Goal: Task Accomplishment & Management: Use online tool/utility

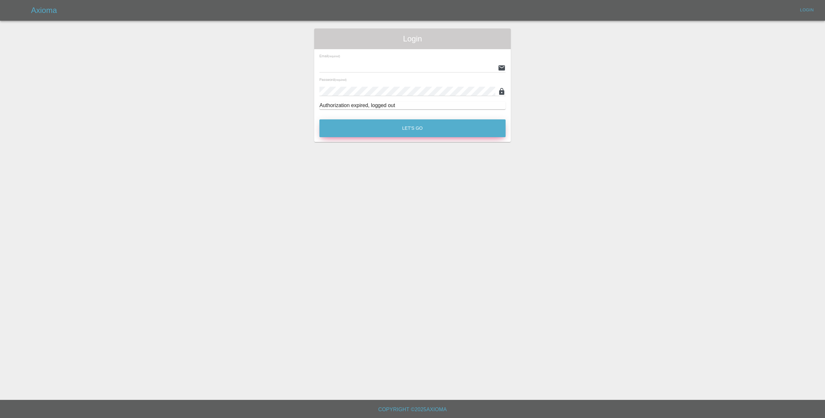
type input "[EMAIL_ADDRESS][DOMAIN_NAME]"
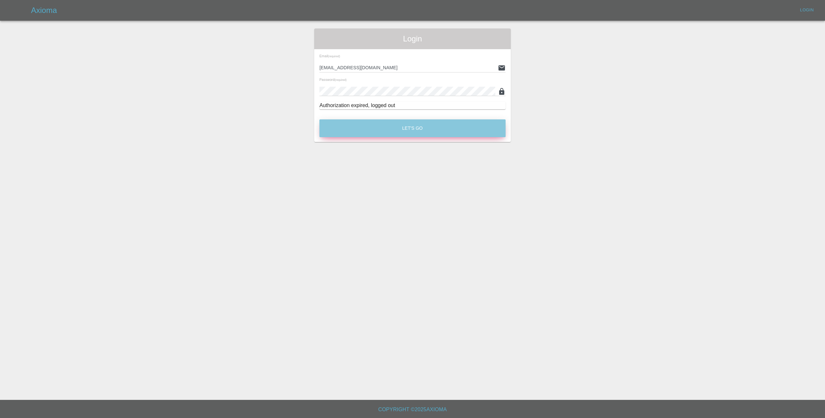
click at [428, 128] on button "Let's Go" at bounding box center [412, 128] width 186 height 18
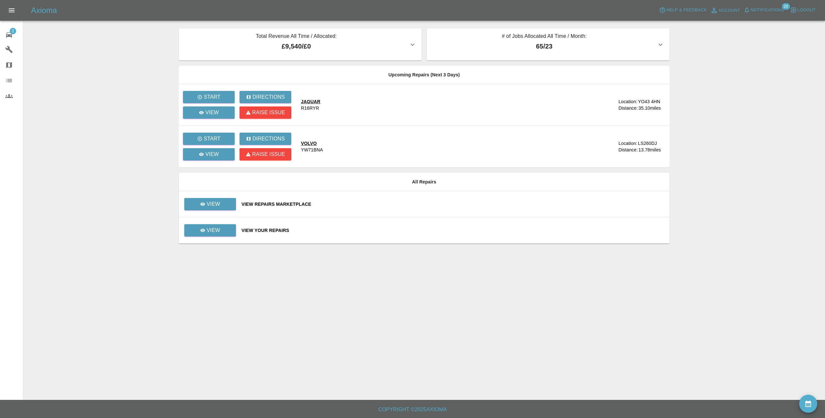
click at [771, 10] on span "Notifications" at bounding box center [767, 9] width 34 height 7
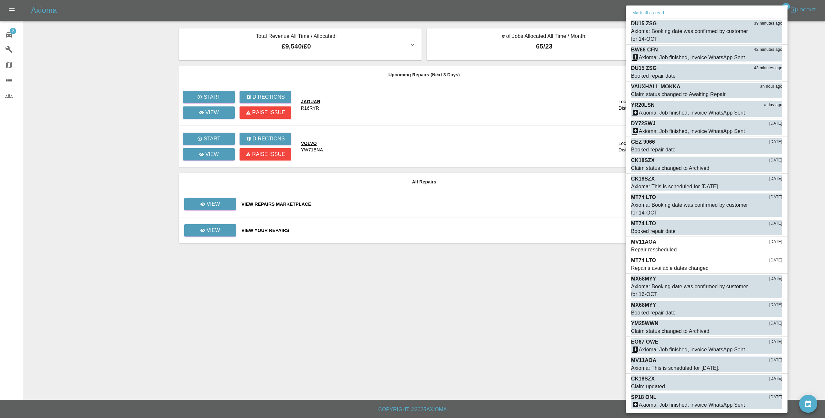
click at [432, 288] on div at bounding box center [412, 209] width 825 height 418
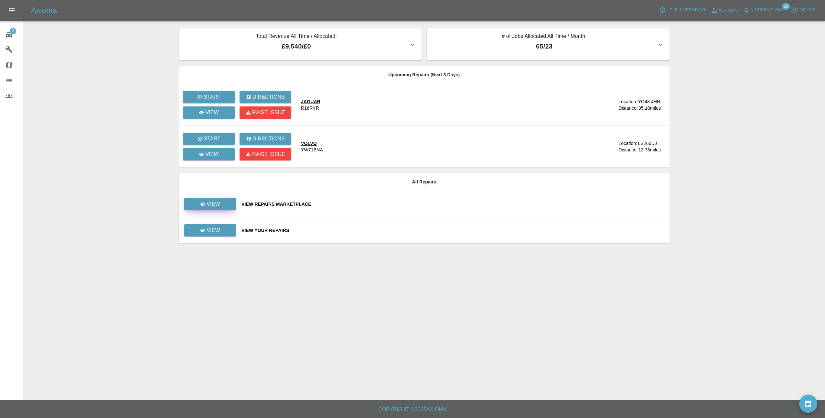
click at [200, 204] on link "View" at bounding box center [210, 204] width 52 height 12
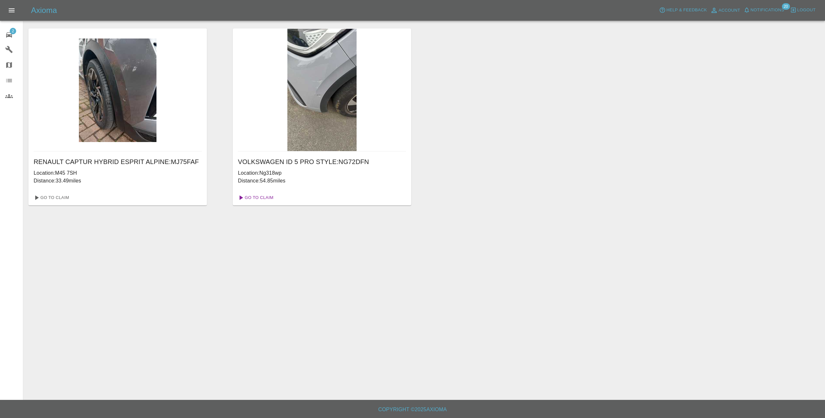
click at [269, 197] on link "Go To Claim" at bounding box center [255, 197] width 40 height 10
click at [53, 194] on link "Go To Claim" at bounding box center [51, 197] width 40 height 10
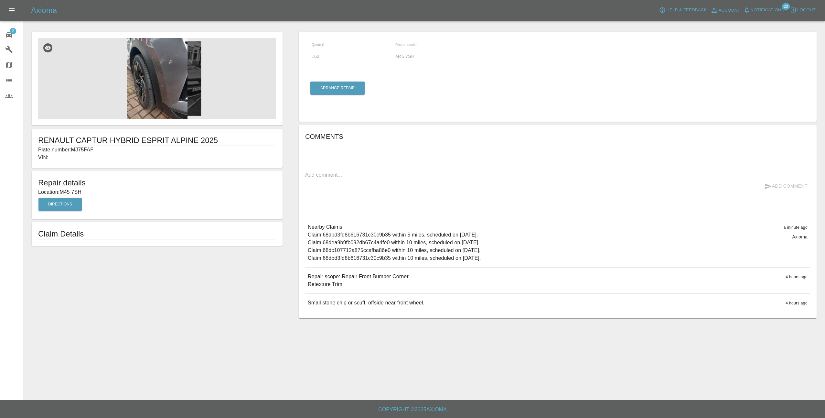
click at [155, 68] on img at bounding box center [157, 78] width 238 height 81
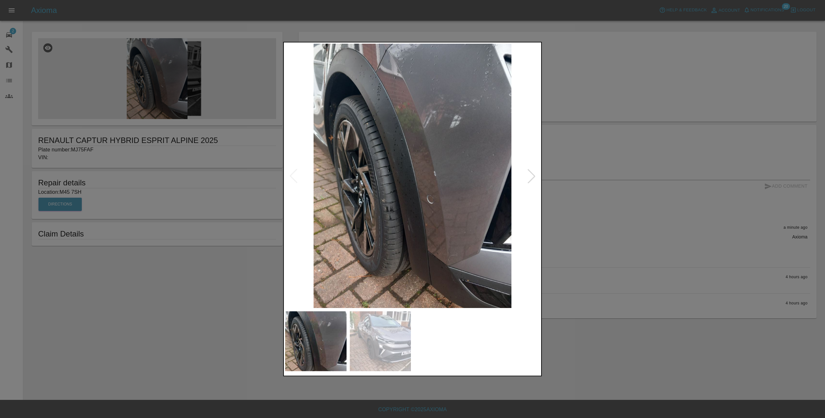
click at [536, 178] on div at bounding box center [531, 176] width 14 height 14
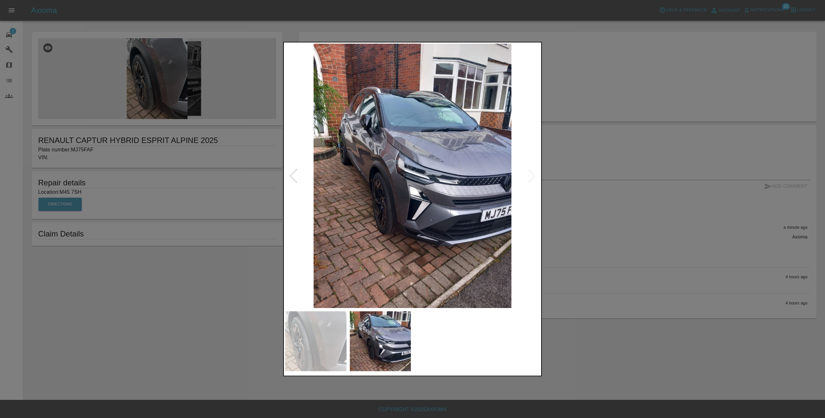
click at [291, 176] on div at bounding box center [293, 176] width 14 height 14
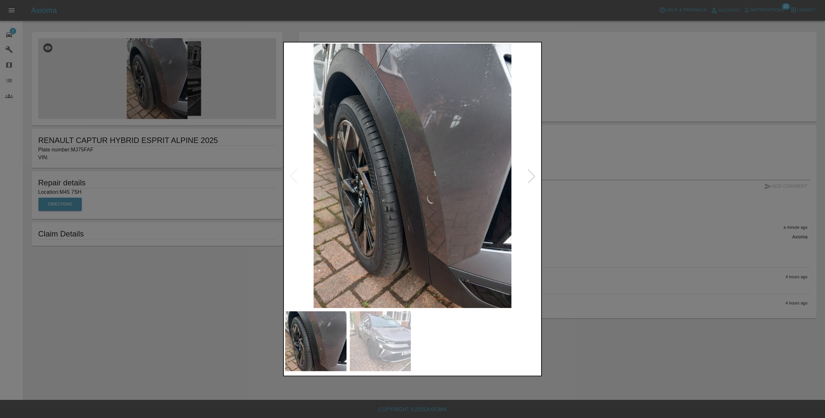
click at [650, 286] on div at bounding box center [412, 209] width 825 height 418
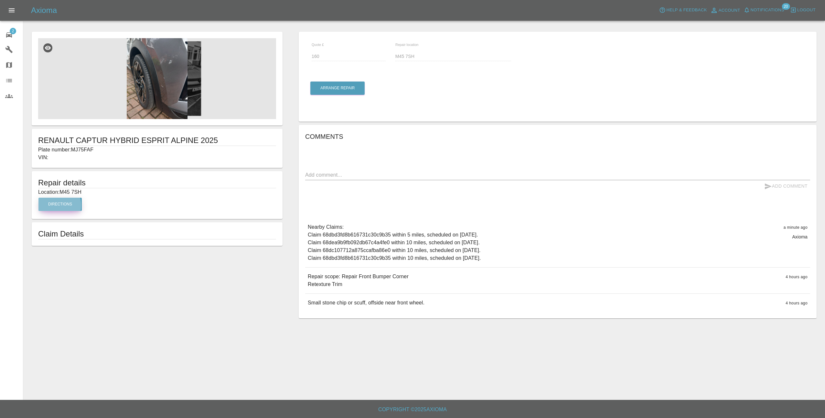
click at [53, 205] on button "Directions" at bounding box center [59, 203] width 43 height 13
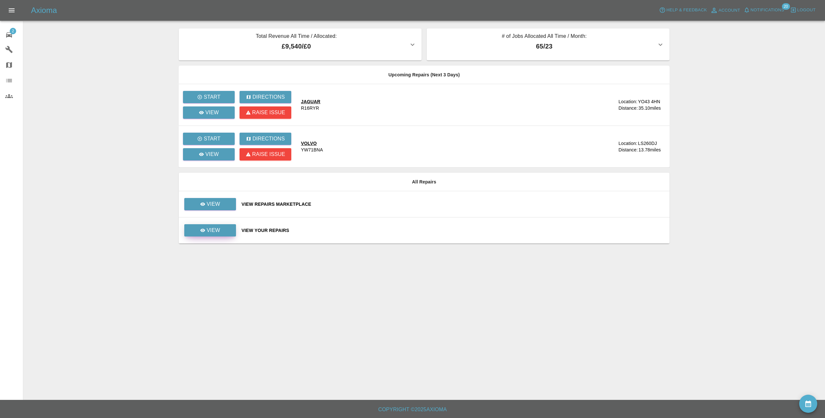
click at [223, 227] on link "View" at bounding box center [210, 230] width 52 height 12
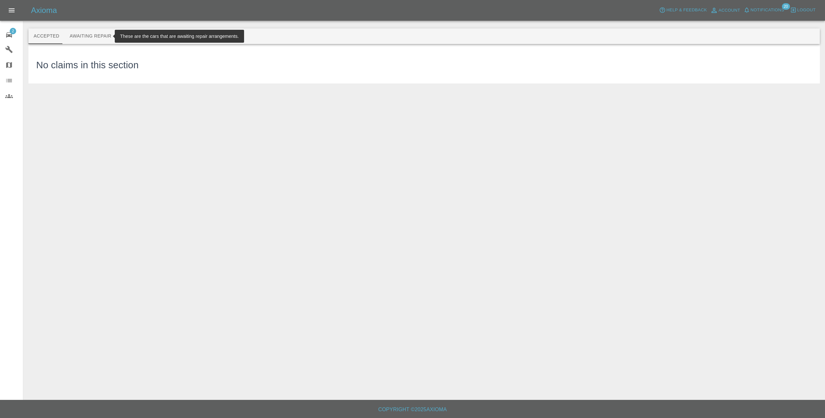
click at [102, 39] on button "Awaiting Repair" at bounding box center [90, 36] width 52 height 16
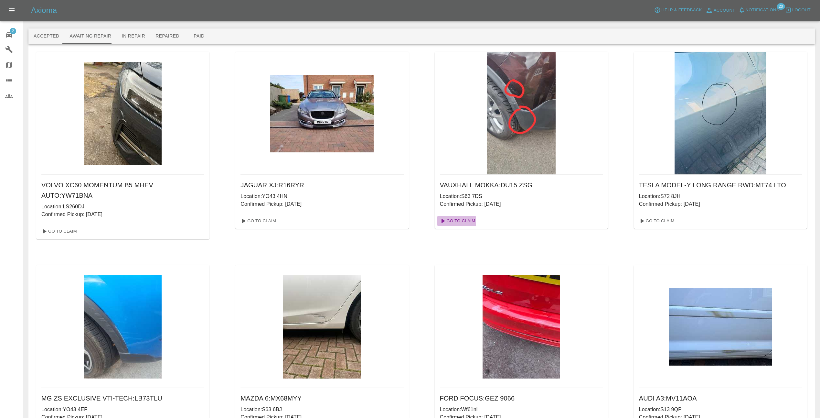
click at [445, 221] on icon at bounding box center [443, 221] width 8 height 8
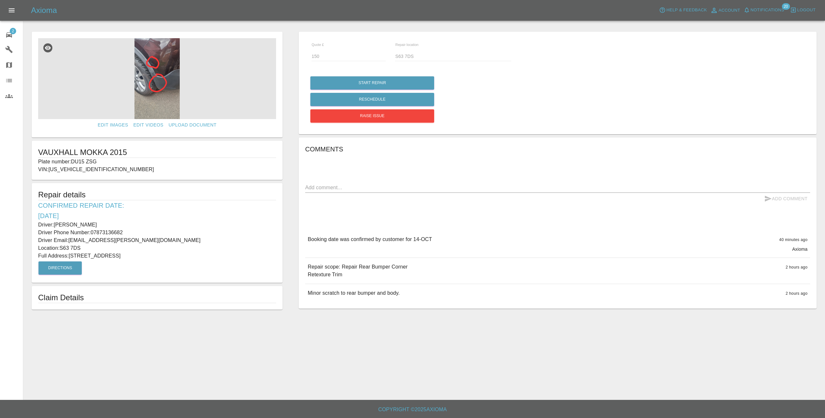
click at [156, 71] on img at bounding box center [157, 78] width 238 height 81
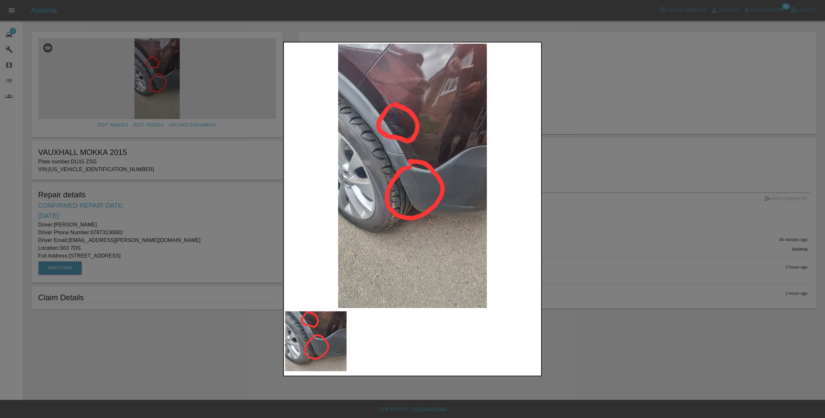
click at [594, 226] on div at bounding box center [412, 209] width 825 height 418
